Goal: Information Seeking & Learning: Learn about a topic

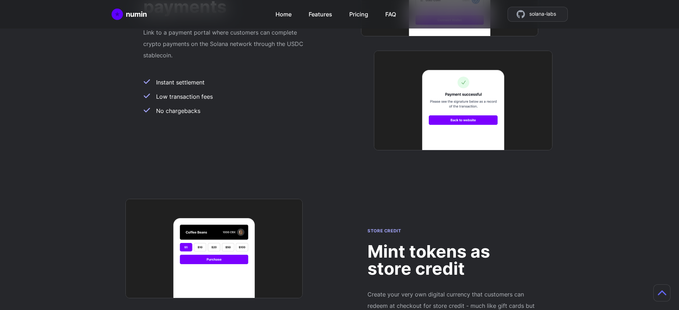
click at [452, 243] on h2 "Mint tokens as store credit" at bounding box center [451, 260] width 168 height 34
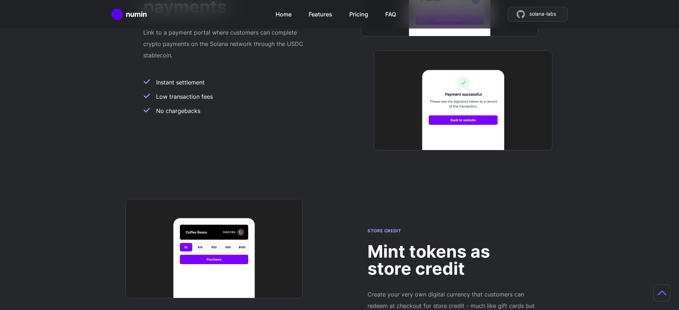
click at [452, 243] on h2 "Mint tokens as store credit" at bounding box center [451, 260] width 168 height 34
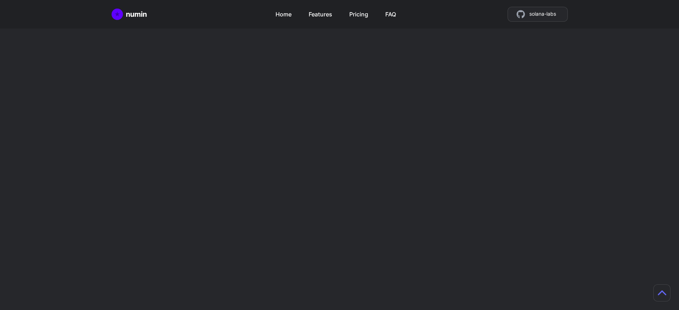
click at [452, 243] on h2 "Mint tokens as store credit" at bounding box center [451, 260] width 168 height 34
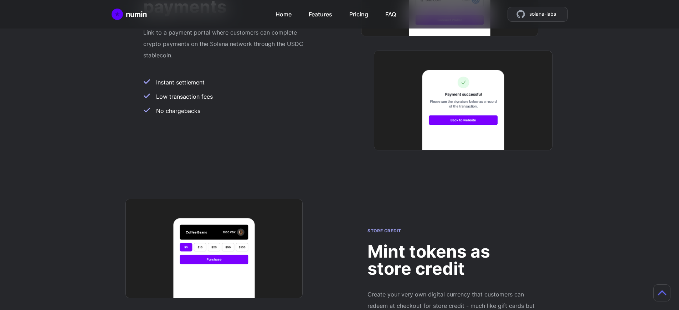
click at [452, 243] on h2 "Mint tokens as store credit" at bounding box center [451, 260] width 168 height 34
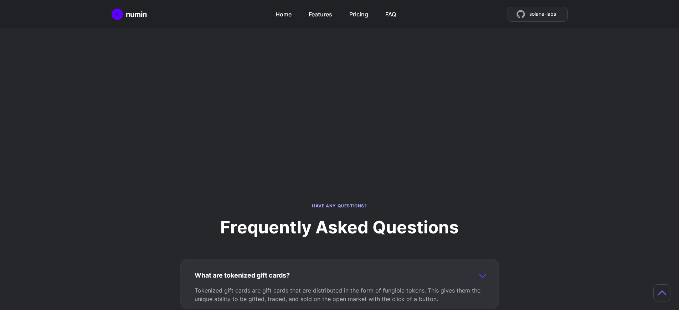
scroll to position [618, 0]
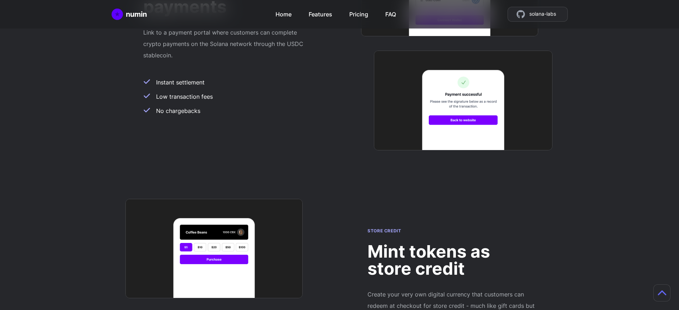
click at [452, 243] on h2 "Mint tokens as store credit" at bounding box center [451, 260] width 168 height 34
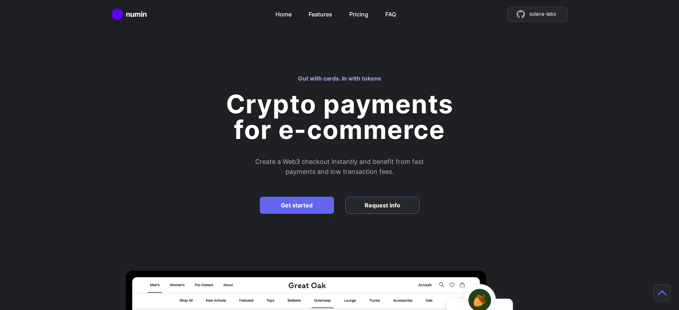
scroll to position [618, 0]
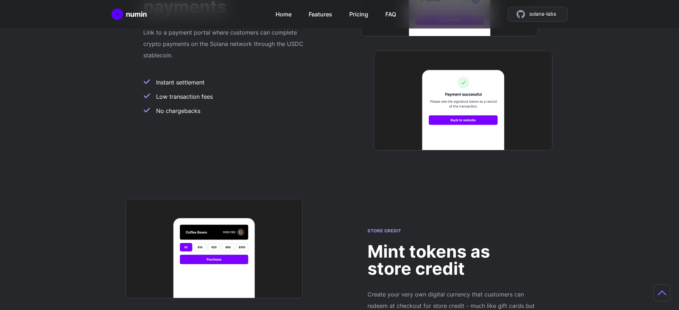
click at [452, 243] on h2 "Mint tokens as store credit" at bounding box center [451, 260] width 168 height 34
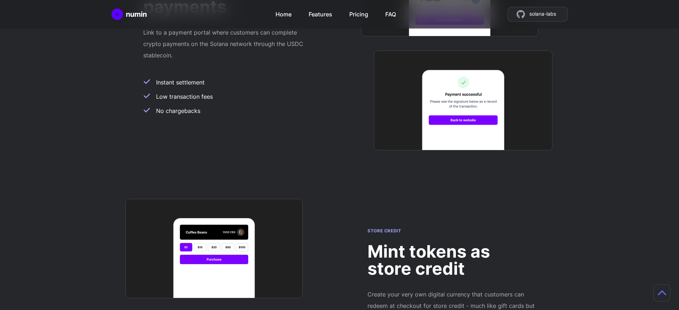
click at [452, 243] on h2 "Mint tokens as store credit" at bounding box center [451, 260] width 168 height 34
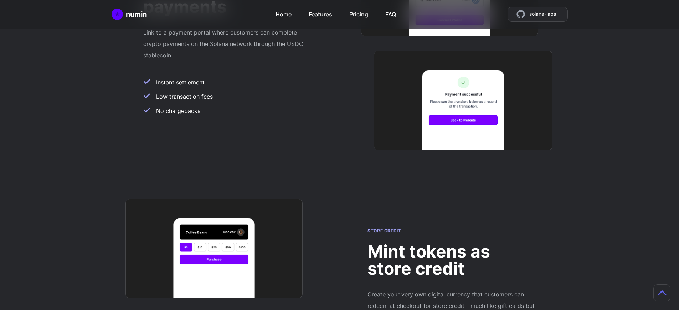
click at [452, 243] on h2 "Mint tokens as store credit" at bounding box center [451, 260] width 168 height 34
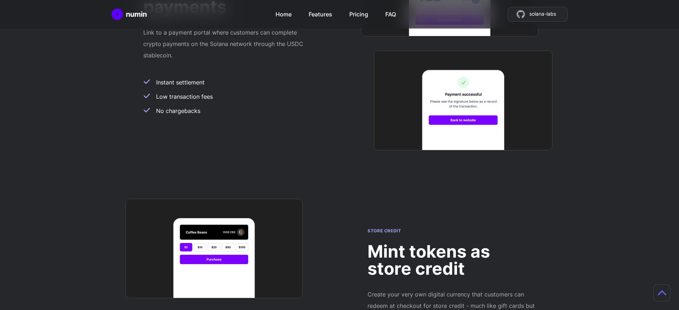
click at [452, 243] on h2 "Mint tokens as store credit" at bounding box center [451, 260] width 168 height 34
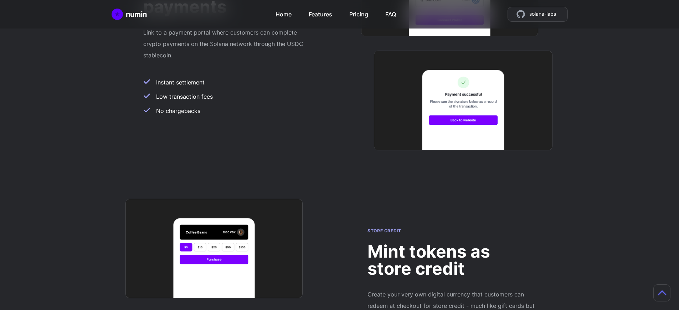
click at [452, 243] on h2 "Mint tokens as store credit" at bounding box center [451, 260] width 168 height 34
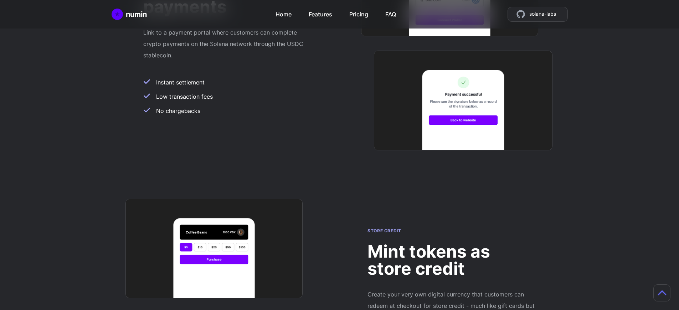
click at [452, 243] on h2 "Mint tokens as store credit" at bounding box center [451, 260] width 168 height 34
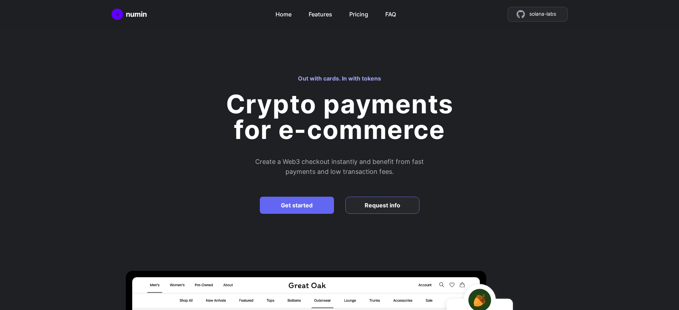
scroll to position [1811, 0]
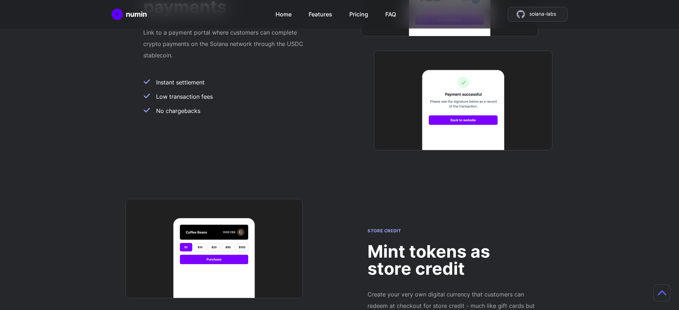
click at [452, 243] on h2 "Mint tokens as store credit" at bounding box center [451, 260] width 168 height 34
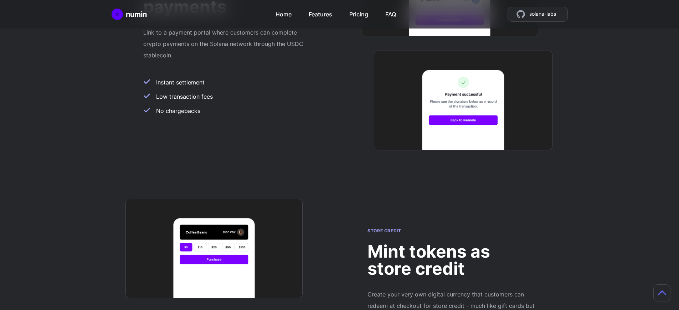
click at [452, 243] on h2 "Mint tokens as store credit" at bounding box center [451, 260] width 168 height 34
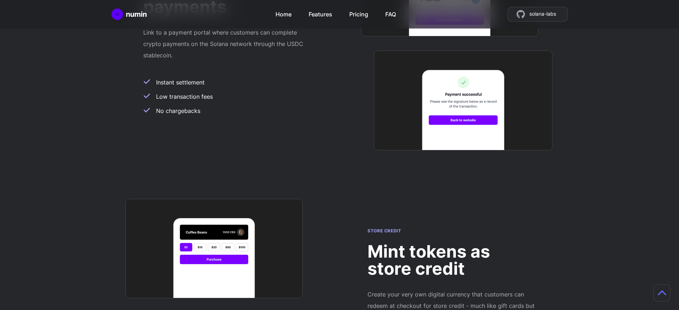
click at [452, 243] on h2 "Mint tokens as store credit" at bounding box center [451, 260] width 168 height 34
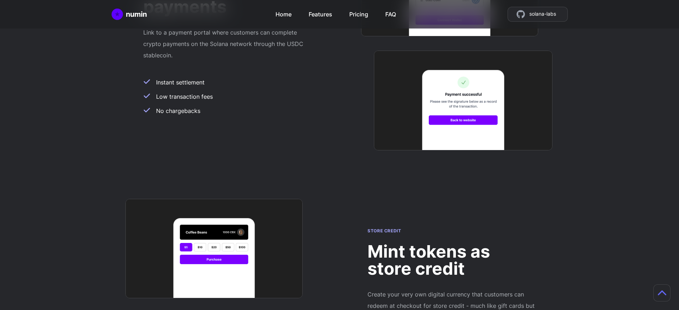
click at [452, 243] on h2 "Mint tokens as store credit" at bounding box center [451, 260] width 168 height 34
